Goal: Navigation & Orientation: Find specific page/section

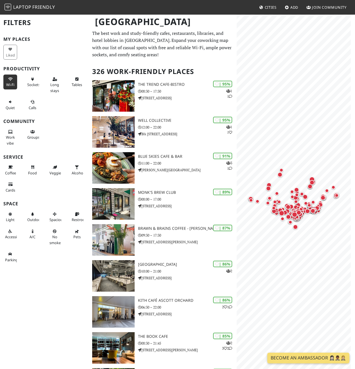
click at [11, 80] on icon at bounding box center [10, 80] width 4 height 4
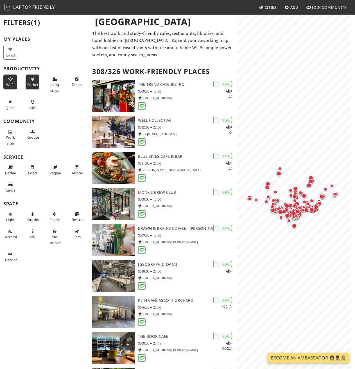
click at [31, 80] on icon at bounding box center [32, 80] width 4 height 4
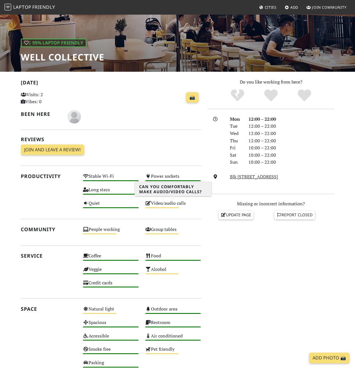
scroll to position [28, 0]
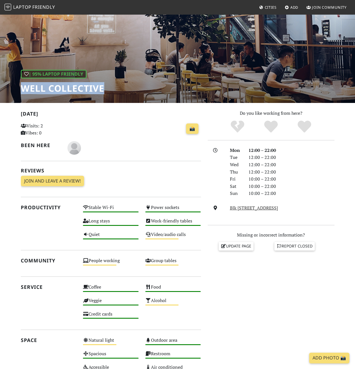
drag, startPoint x: 20, startPoint y: 87, endPoint x: 107, endPoint y: 88, distance: 86.6
click at [107, 88] on div "| 95% Laptop Friendly Well Collective" at bounding box center [177, 44] width 355 height 117
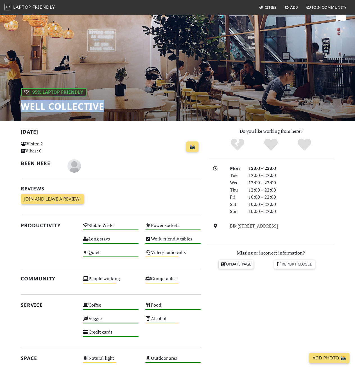
scroll to position [0, 0]
